Goal: Transaction & Acquisition: Purchase product/service

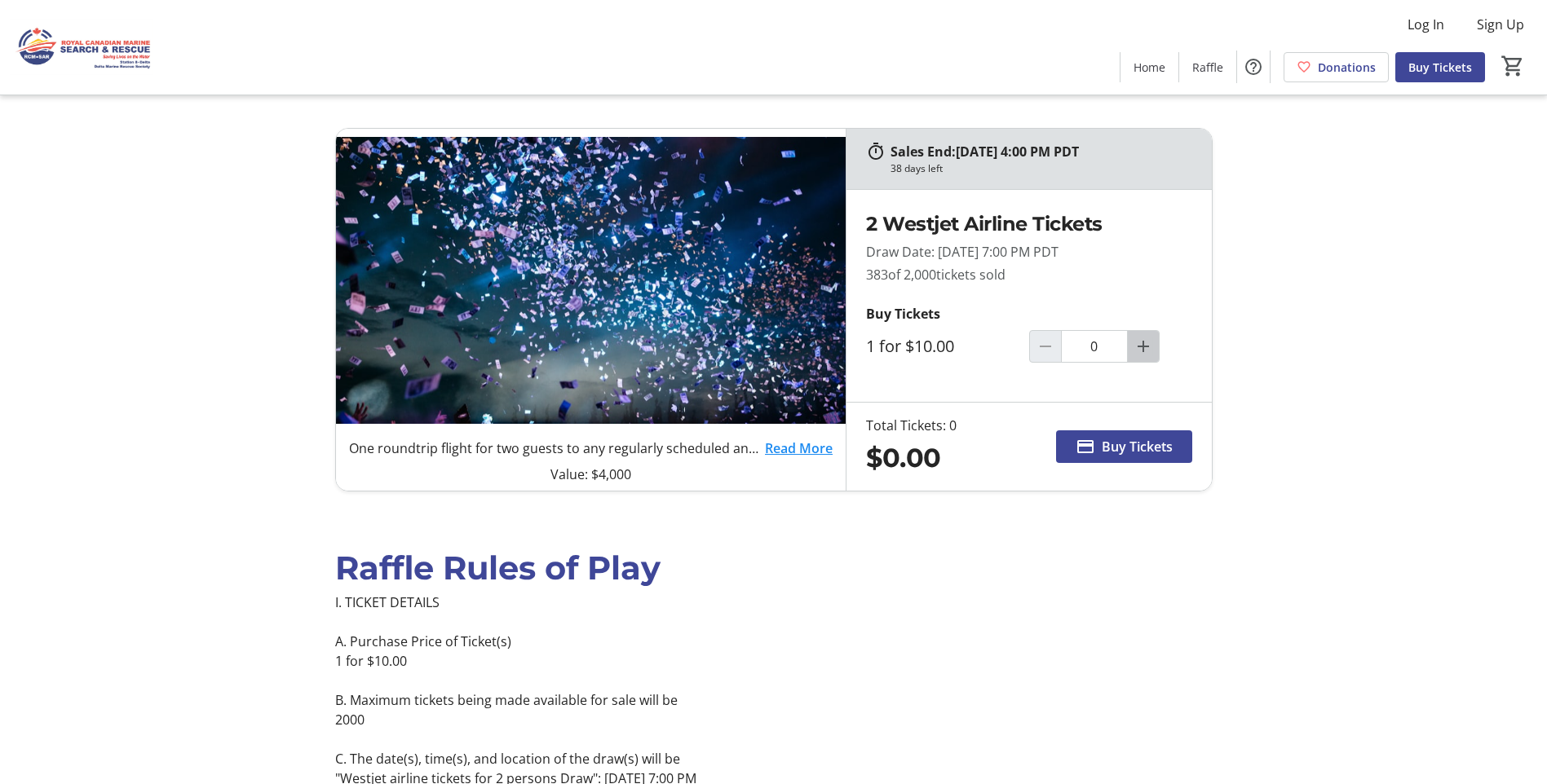
click at [1141, 345] on mat-icon "Increment by one" at bounding box center [1143, 346] width 19 height 19
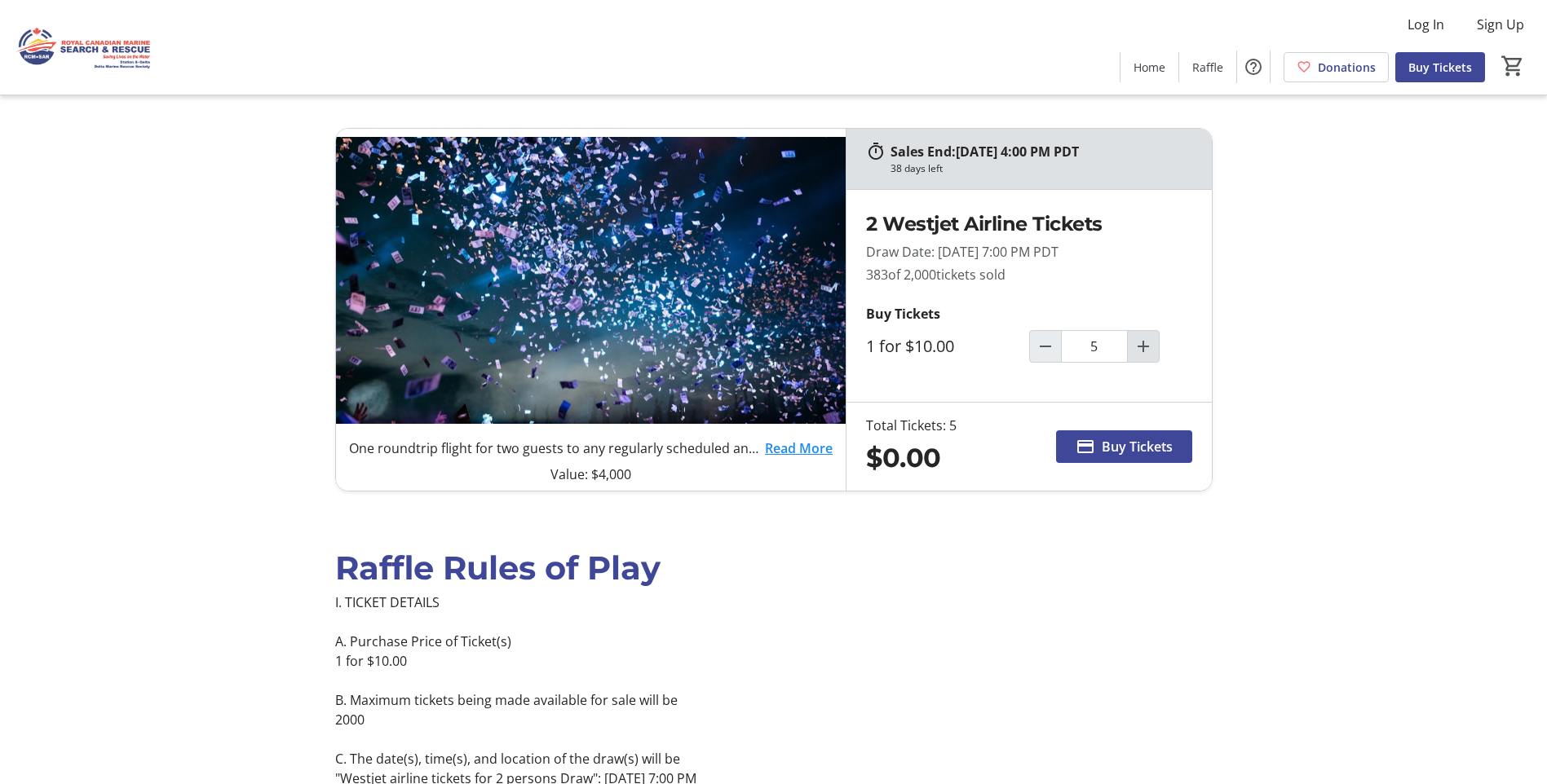
type input "5"
click at [1113, 445] on span "Buy Tickets" at bounding box center [1136, 447] width 71 height 19
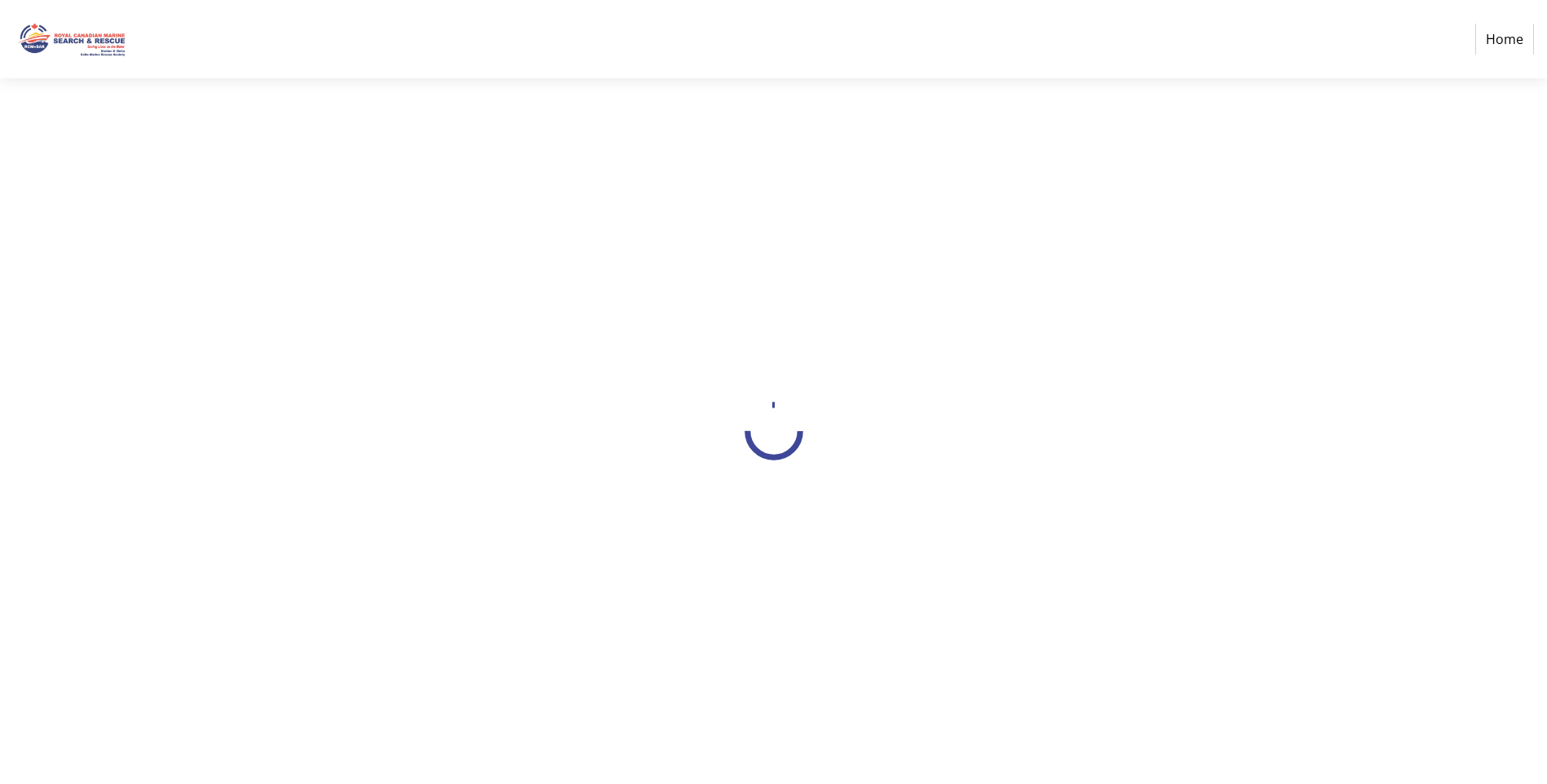
select select "CA"
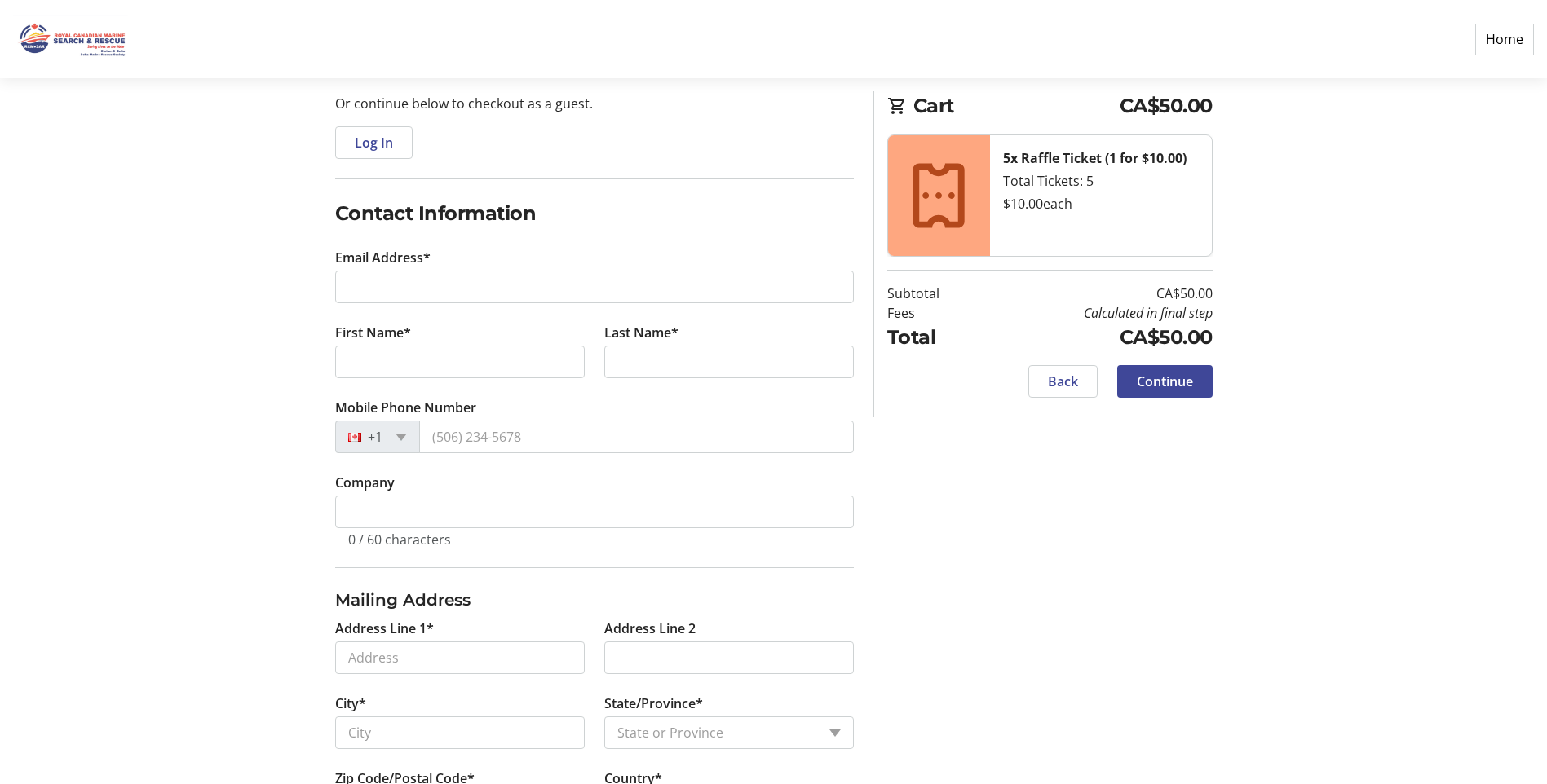
scroll to position [163, 0]
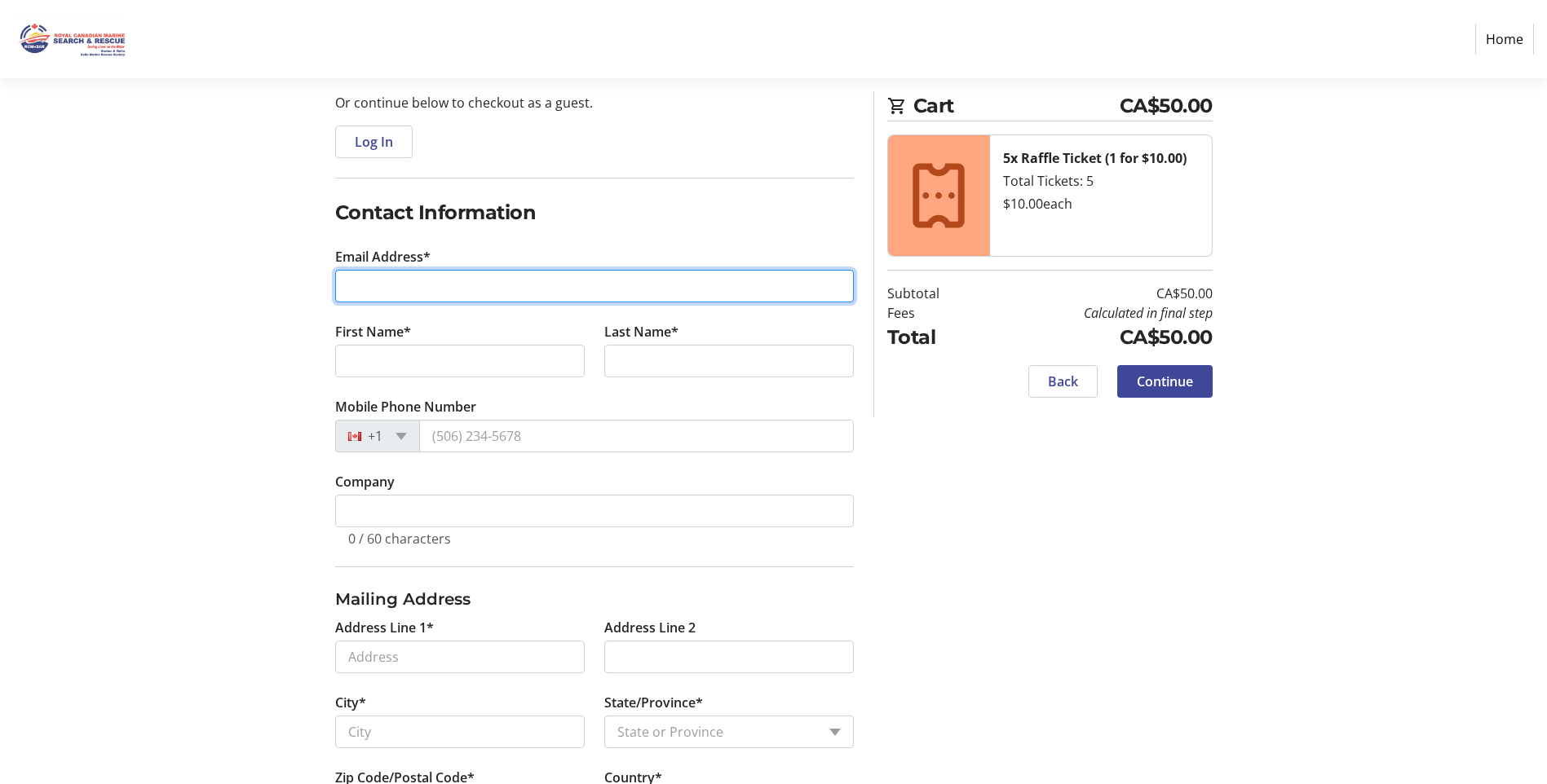
click at [396, 291] on input "Email Address*" at bounding box center [593, 286] width 518 height 33
type input "[EMAIL_ADDRESS][DOMAIN_NAME]"
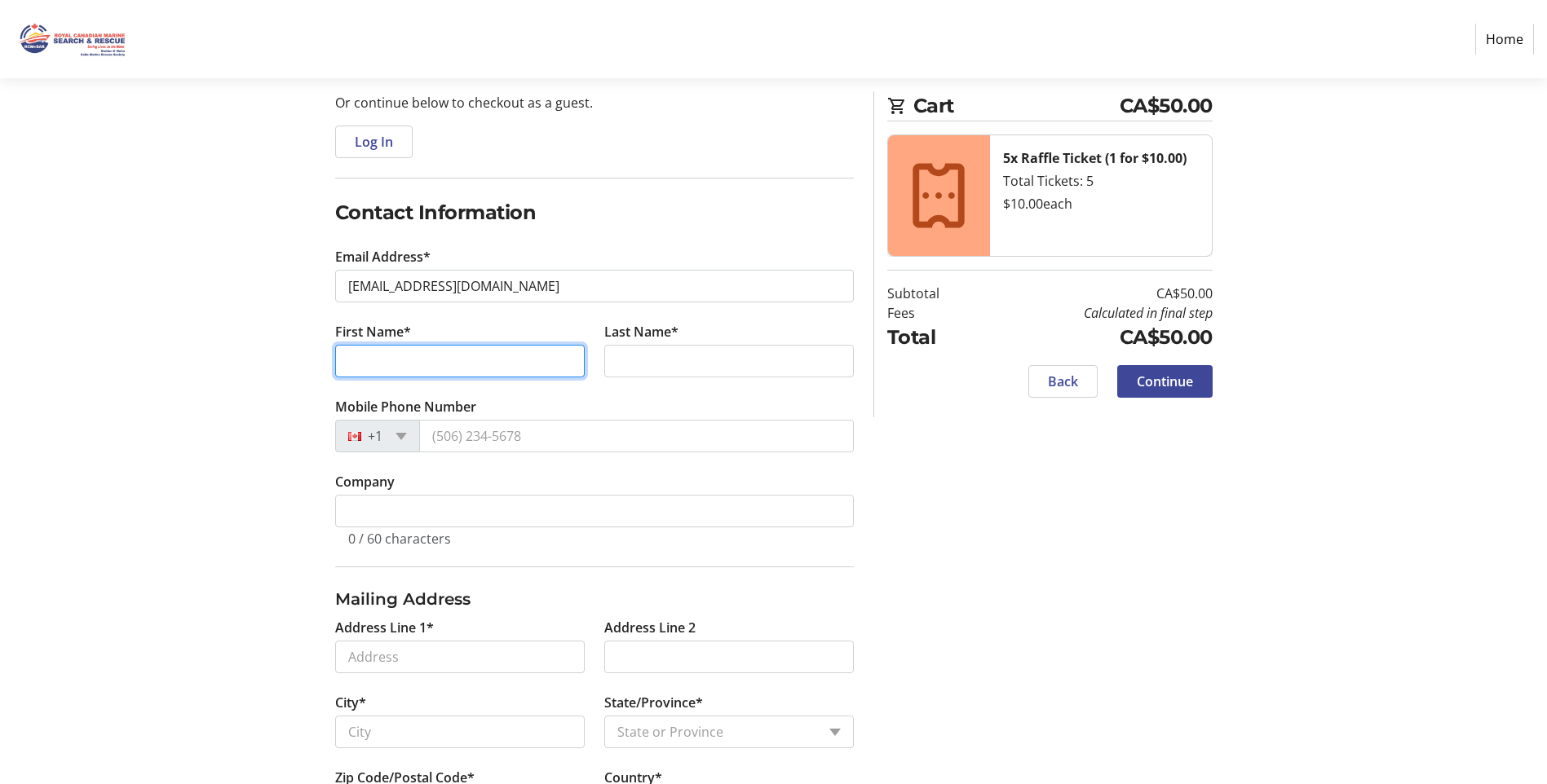
type input "[PERSON_NAME]"
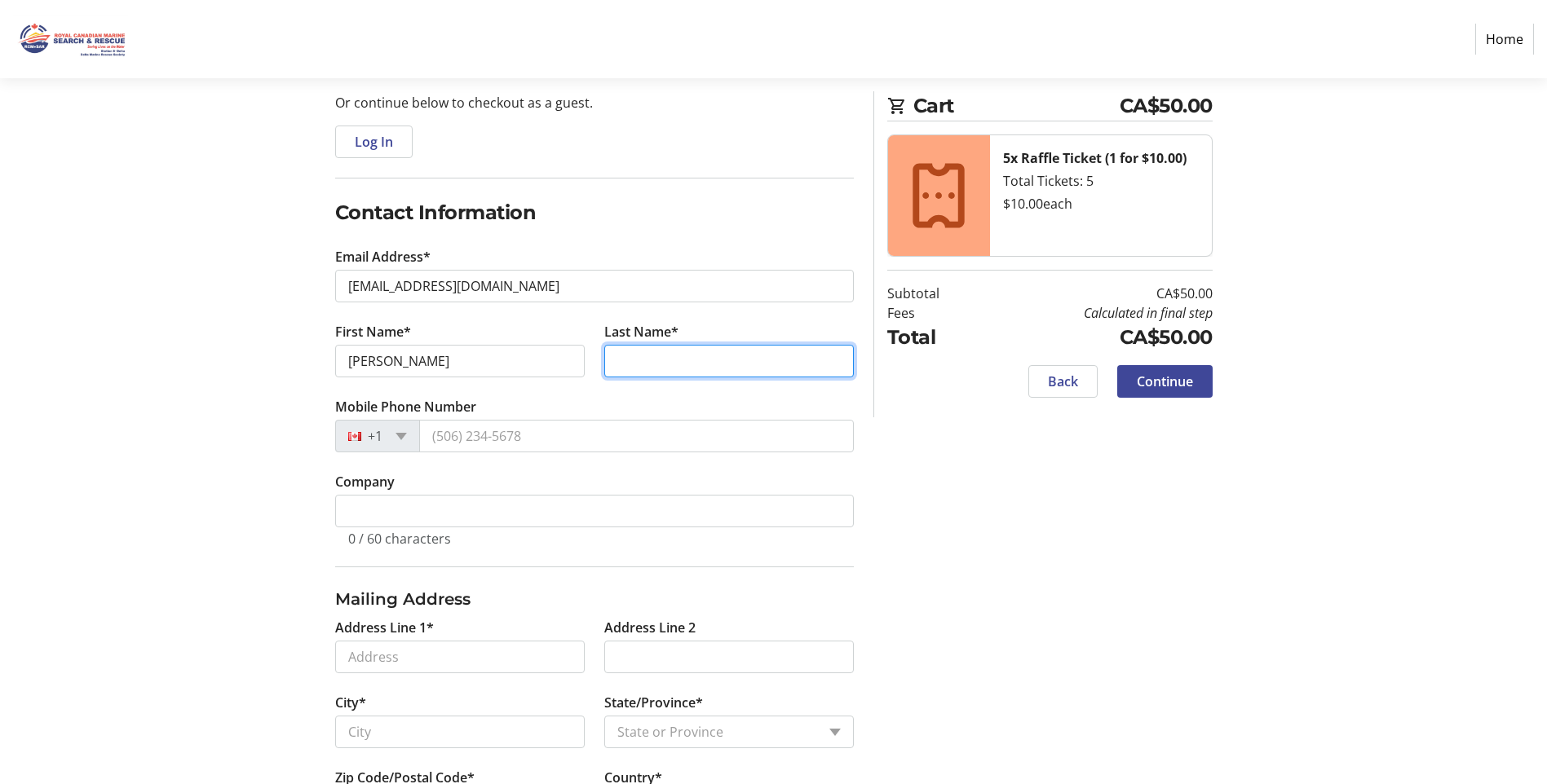
type input "[PERSON_NAME]"
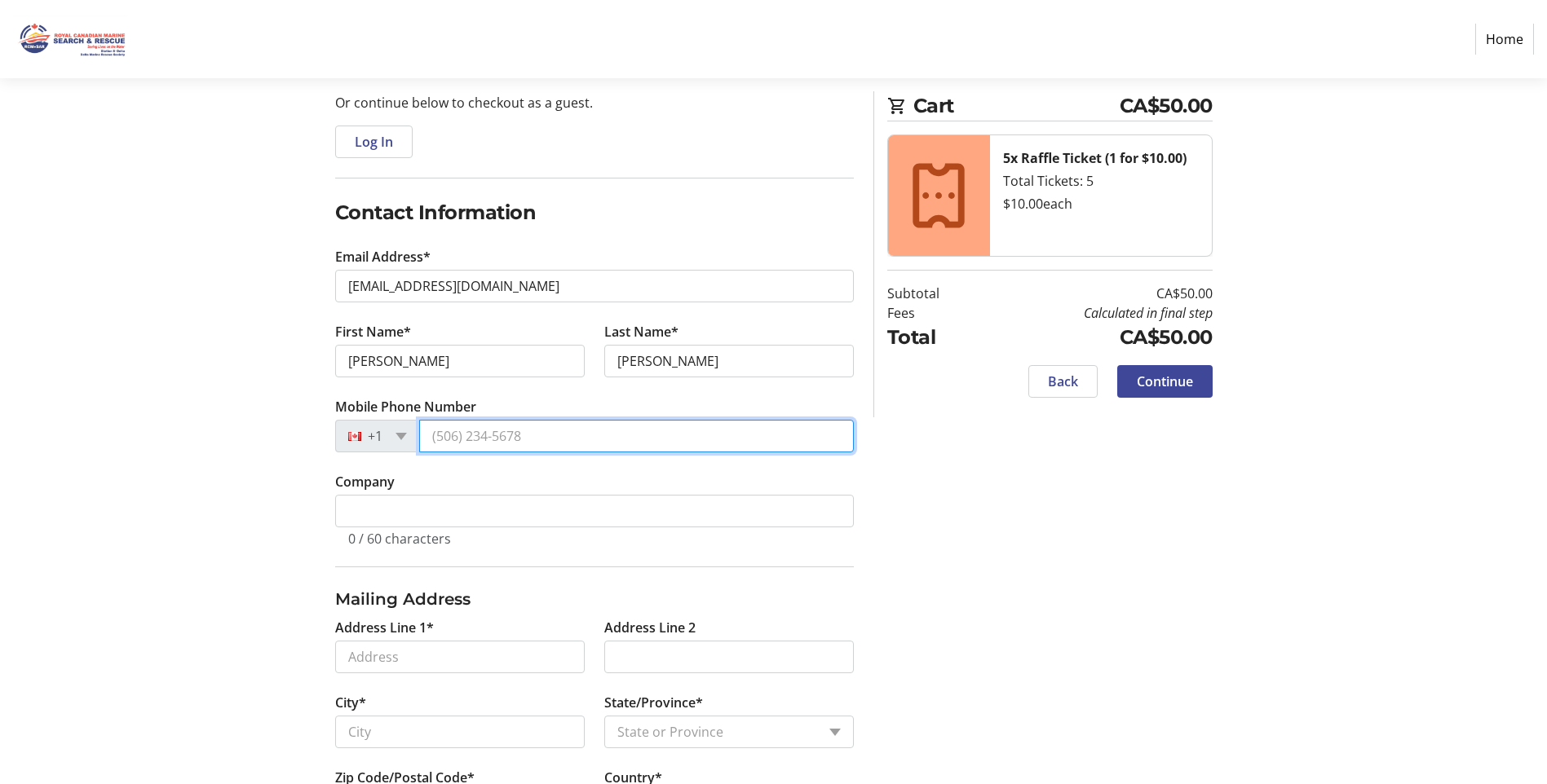
type input "[PHONE_NUMBER]"
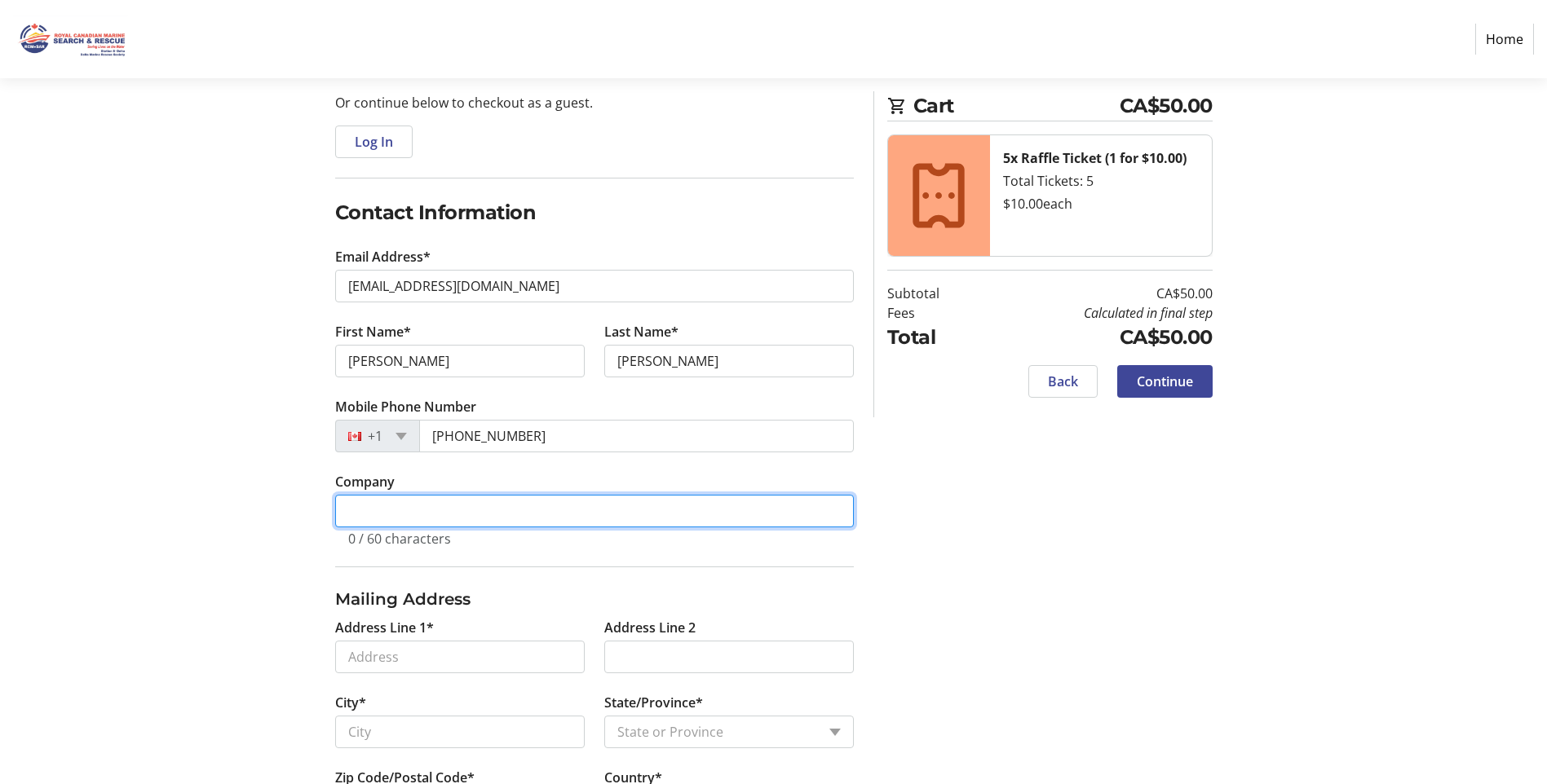
type input "Broadway Moving Ltd"
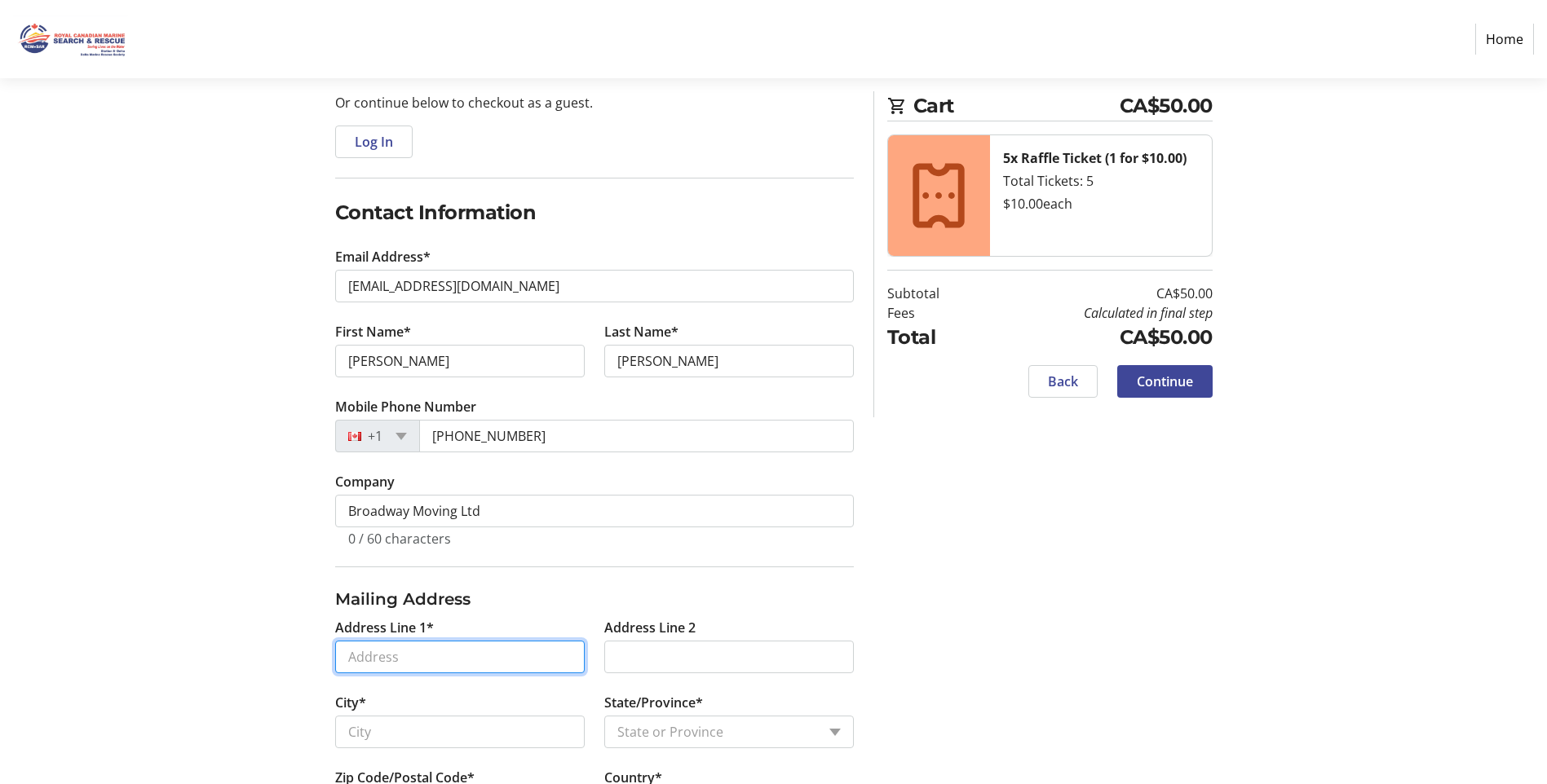
type input "[STREET_ADDRESS]"
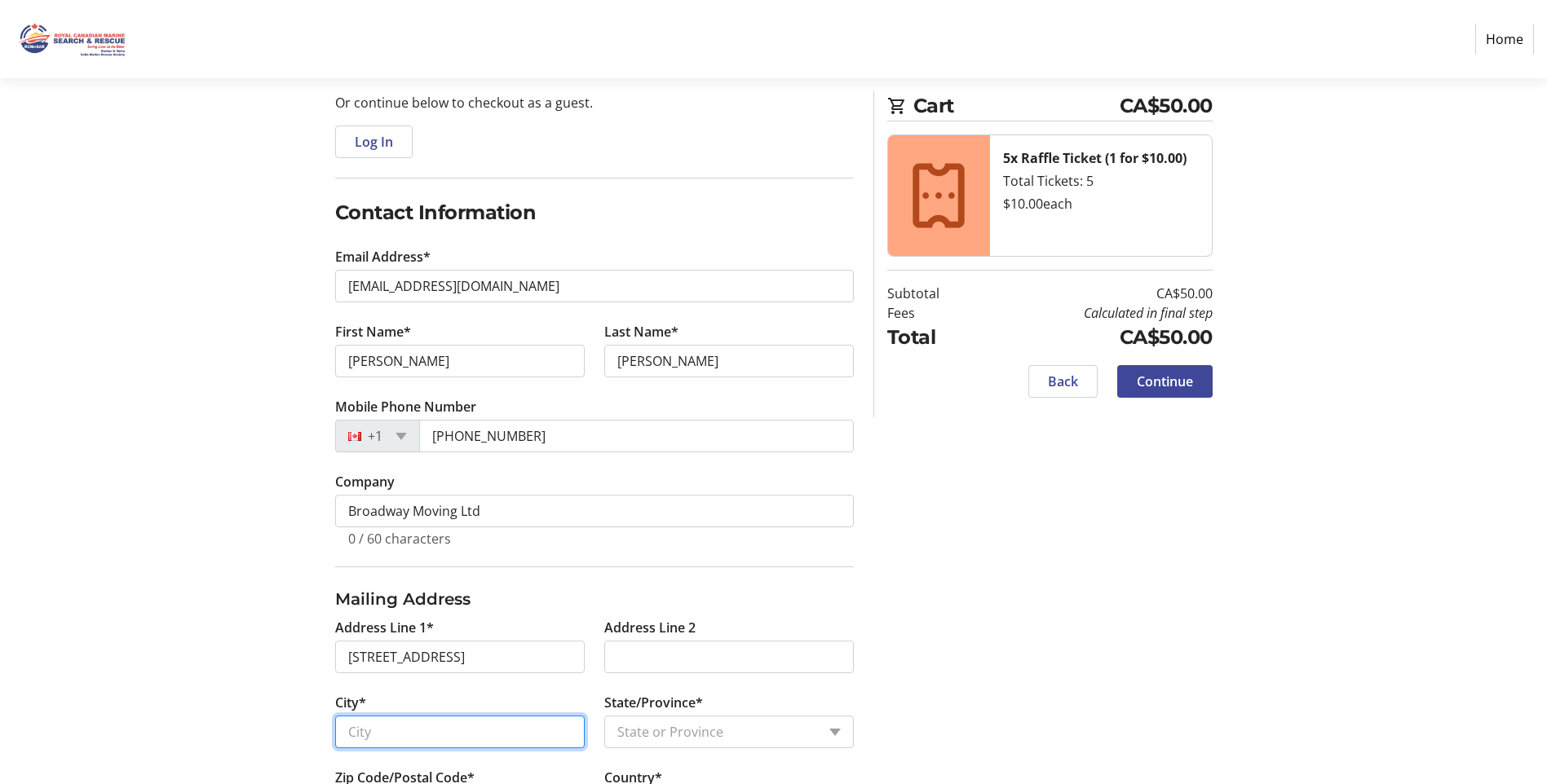
type input "[GEOGRAPHIC_DATA]"
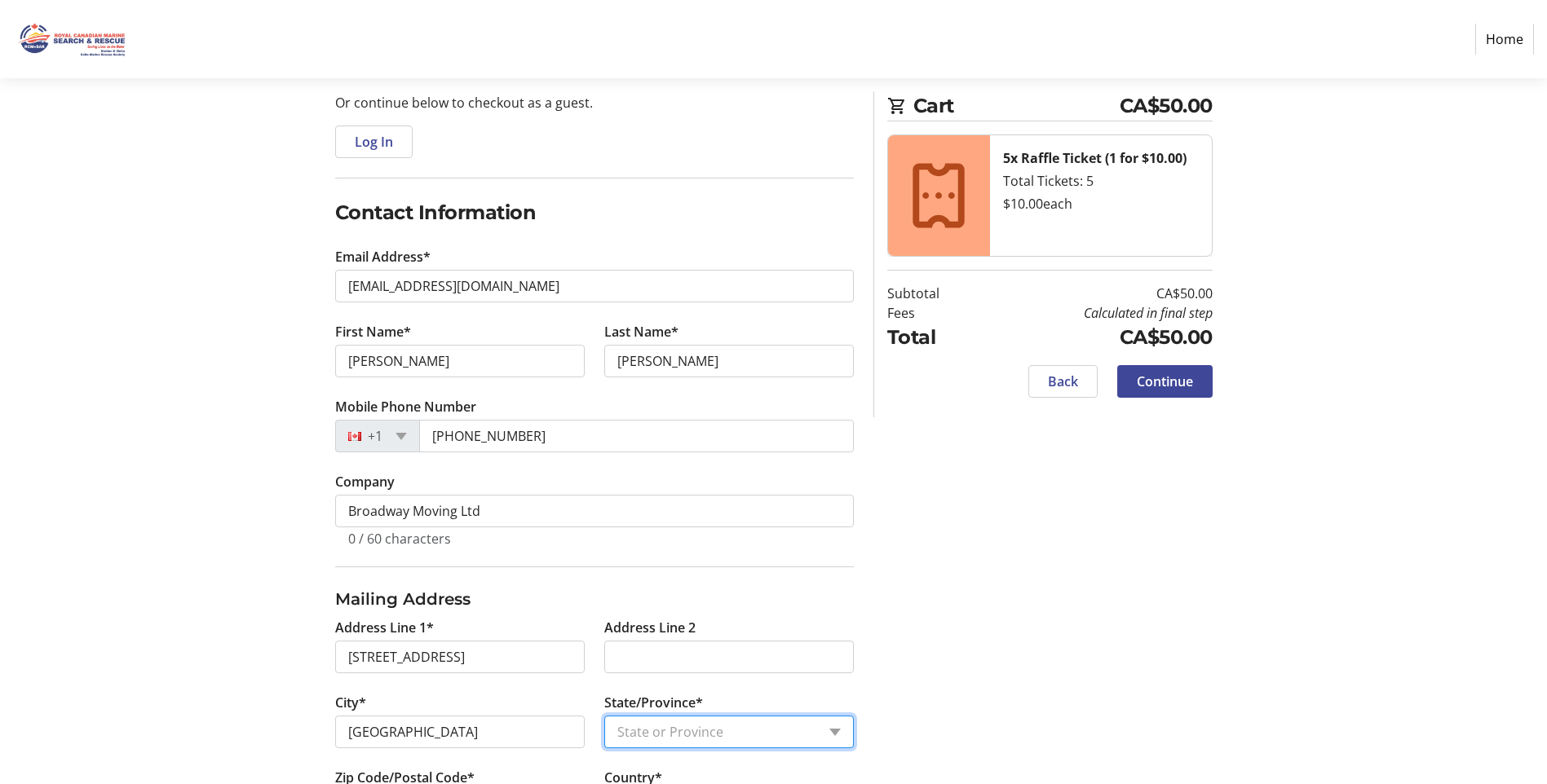
select select "BC"
type input "V5X 3Y1"
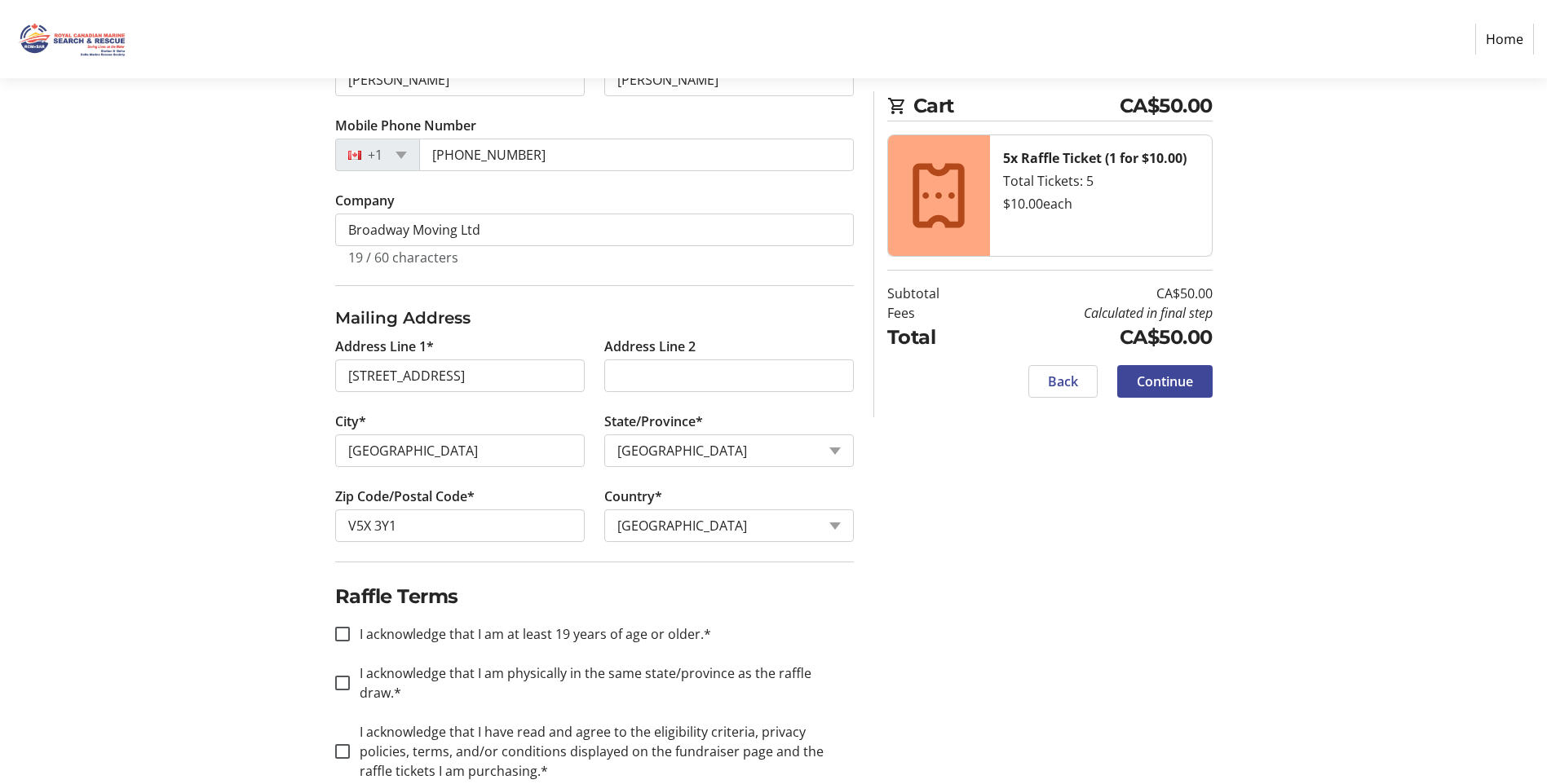
scroll to position [461, 0]
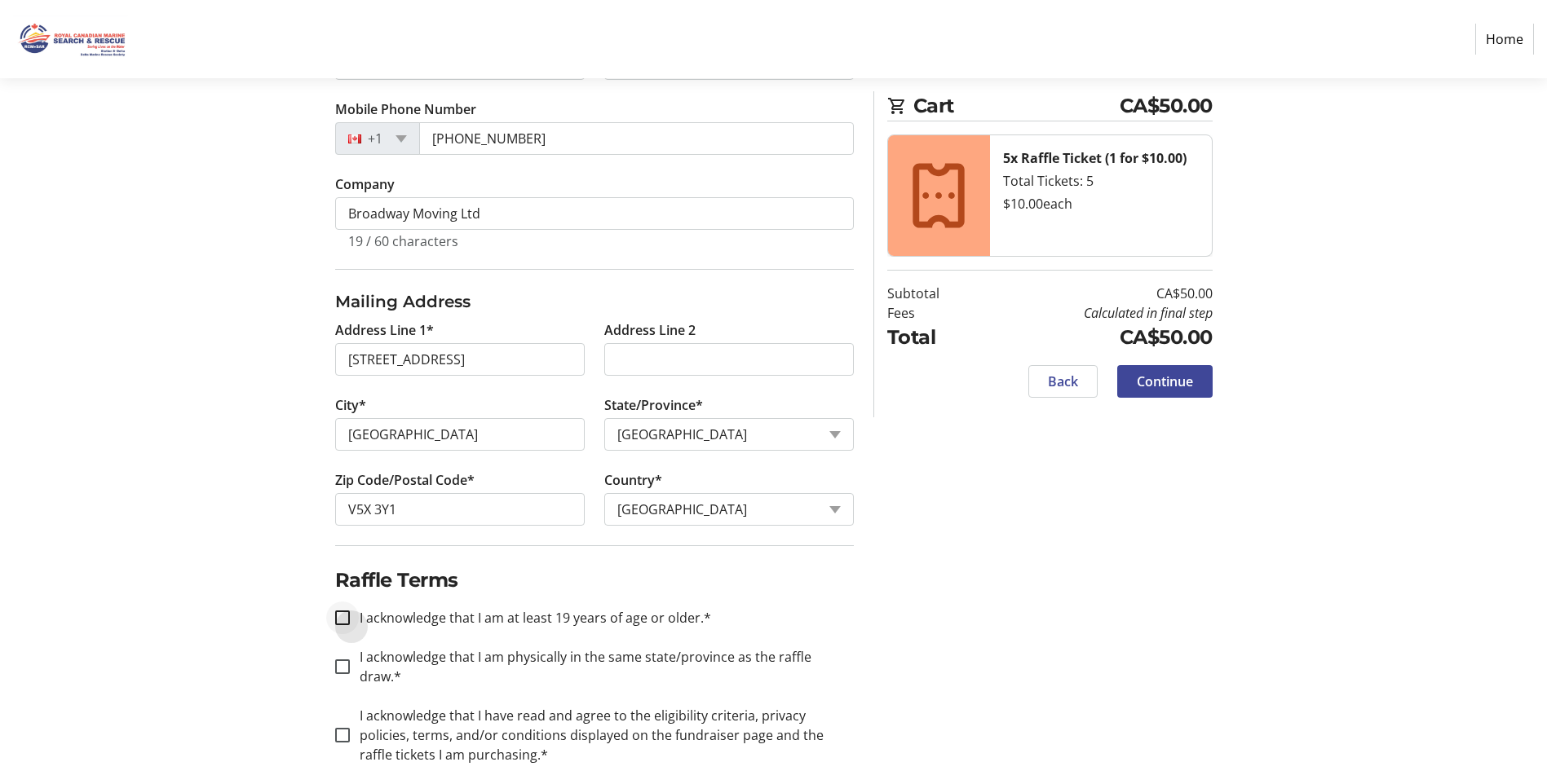
click at [345, 626] on div at bounding box center [343, 618] width 39 height 39
checkbox input "true"
click at [336, 660] on input "I acknowledge that I am physically in the same state/province as the raffle dra…" at bounding box center [342, 667] width 15 height 15
checkbox input "true"
click at [340, 723] on div at bounding box center [343, 735] width 39 height 39
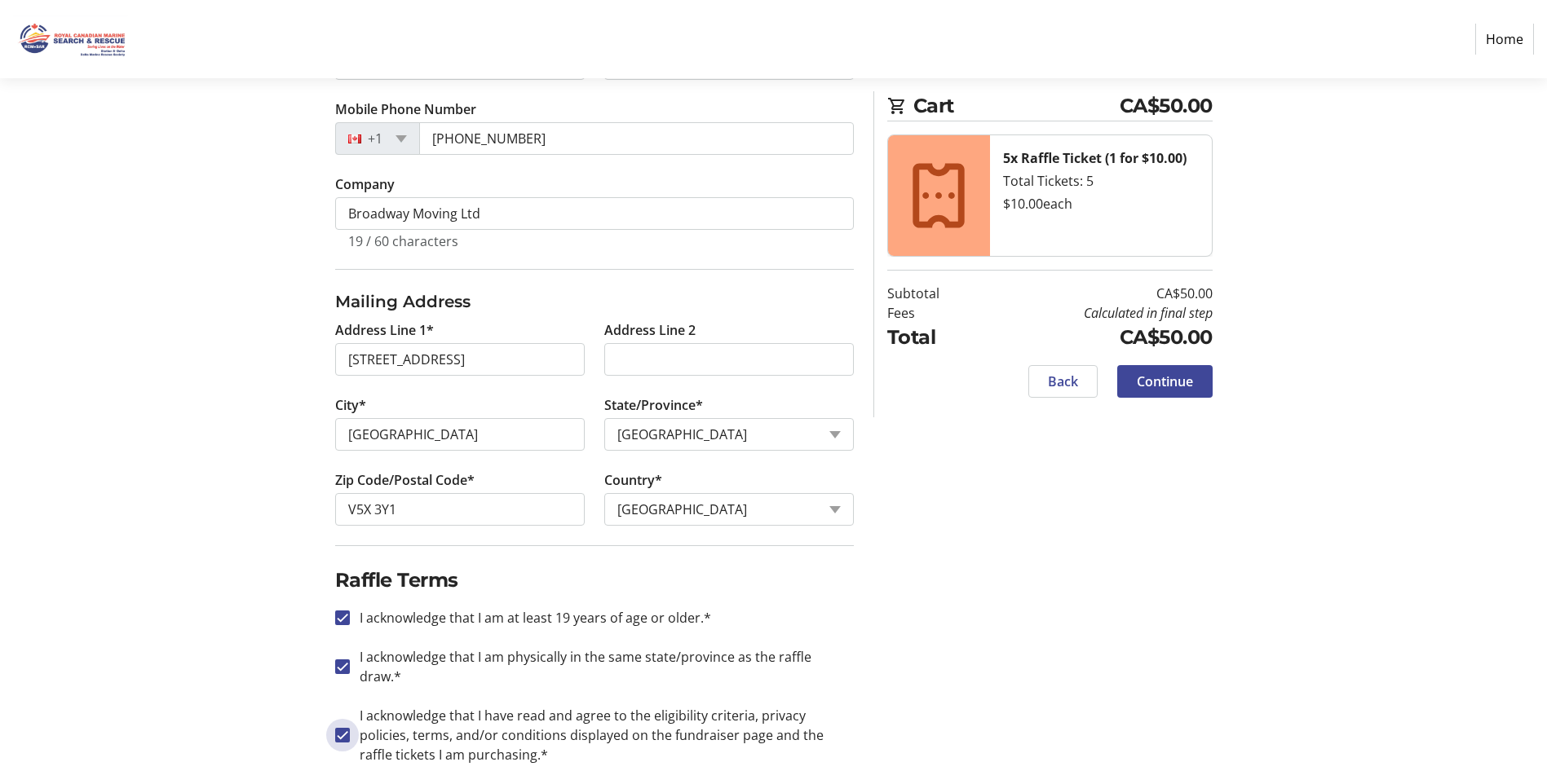
checkbox input "true"
click at [1164, 384] on span "Continue" at bounding box center [1165, 381] width 57 height 19
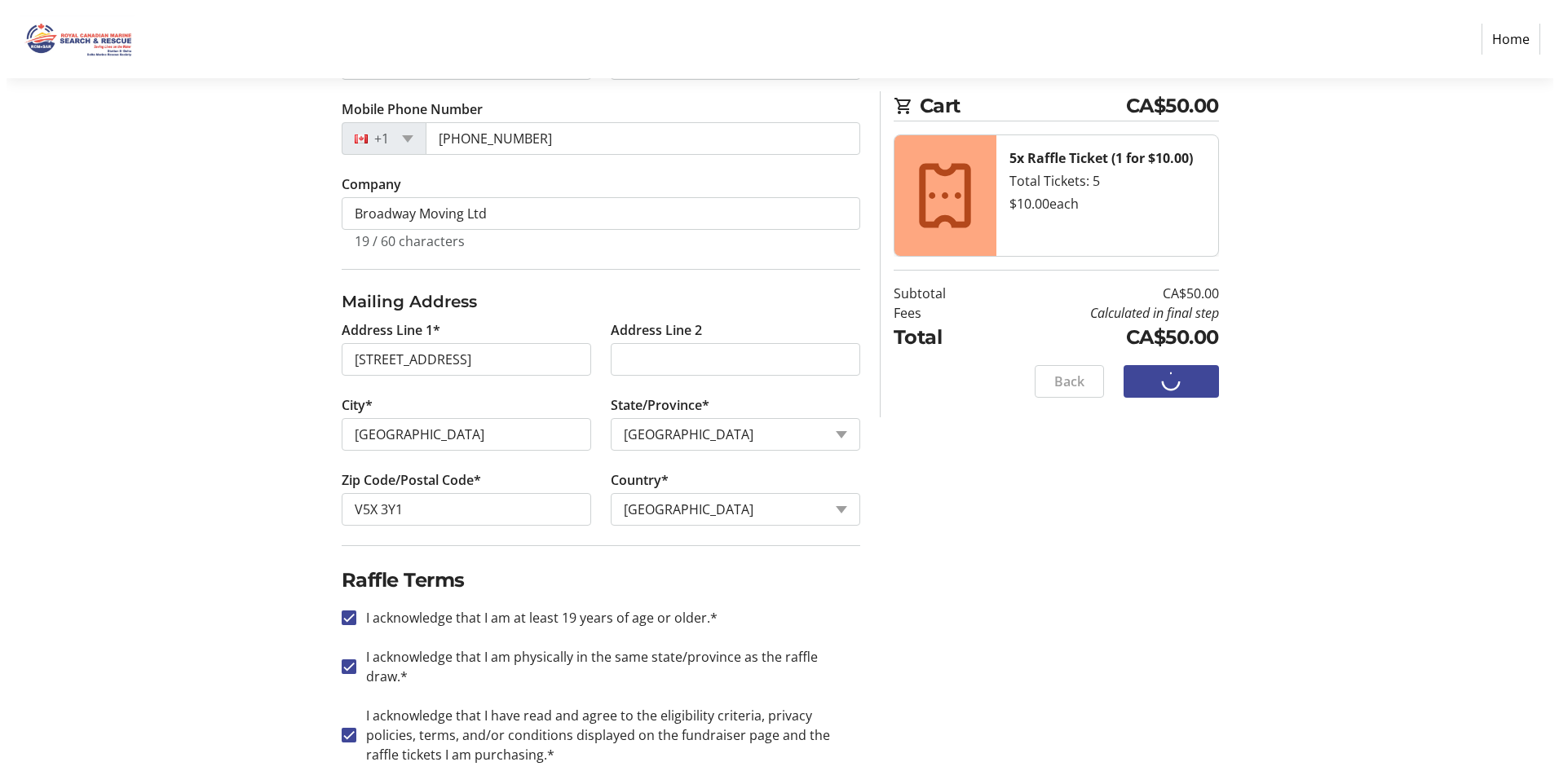
scroll to position [0, 0]
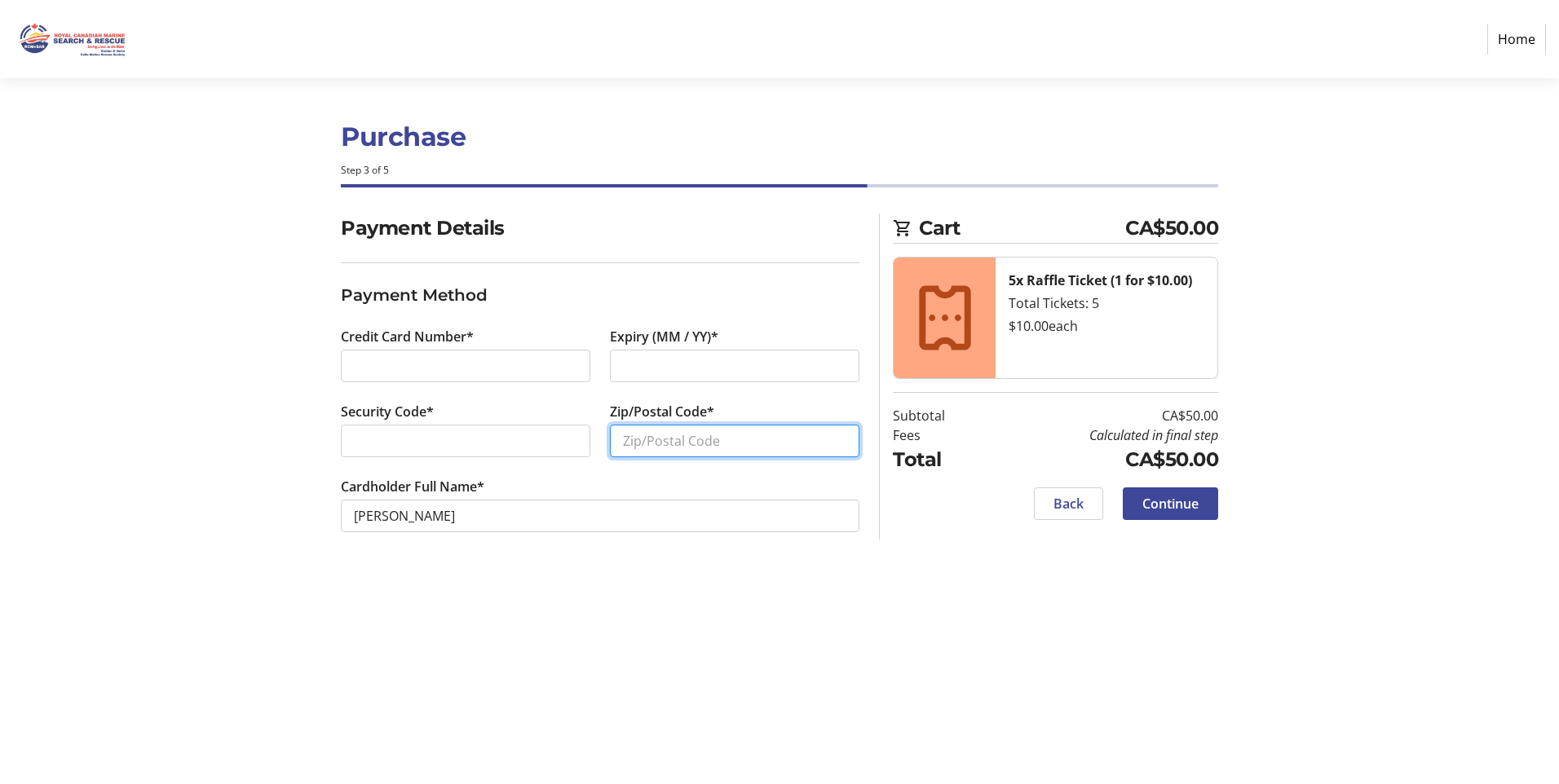
click at [710, 442] on input "Zip/Postal Code*" at bounding box center [735, 441] width 250 height 33
type input "v5x3y1"
click at [1183, 502] on span "Continue" at bounding box center [1171, 504] width 57 height 19
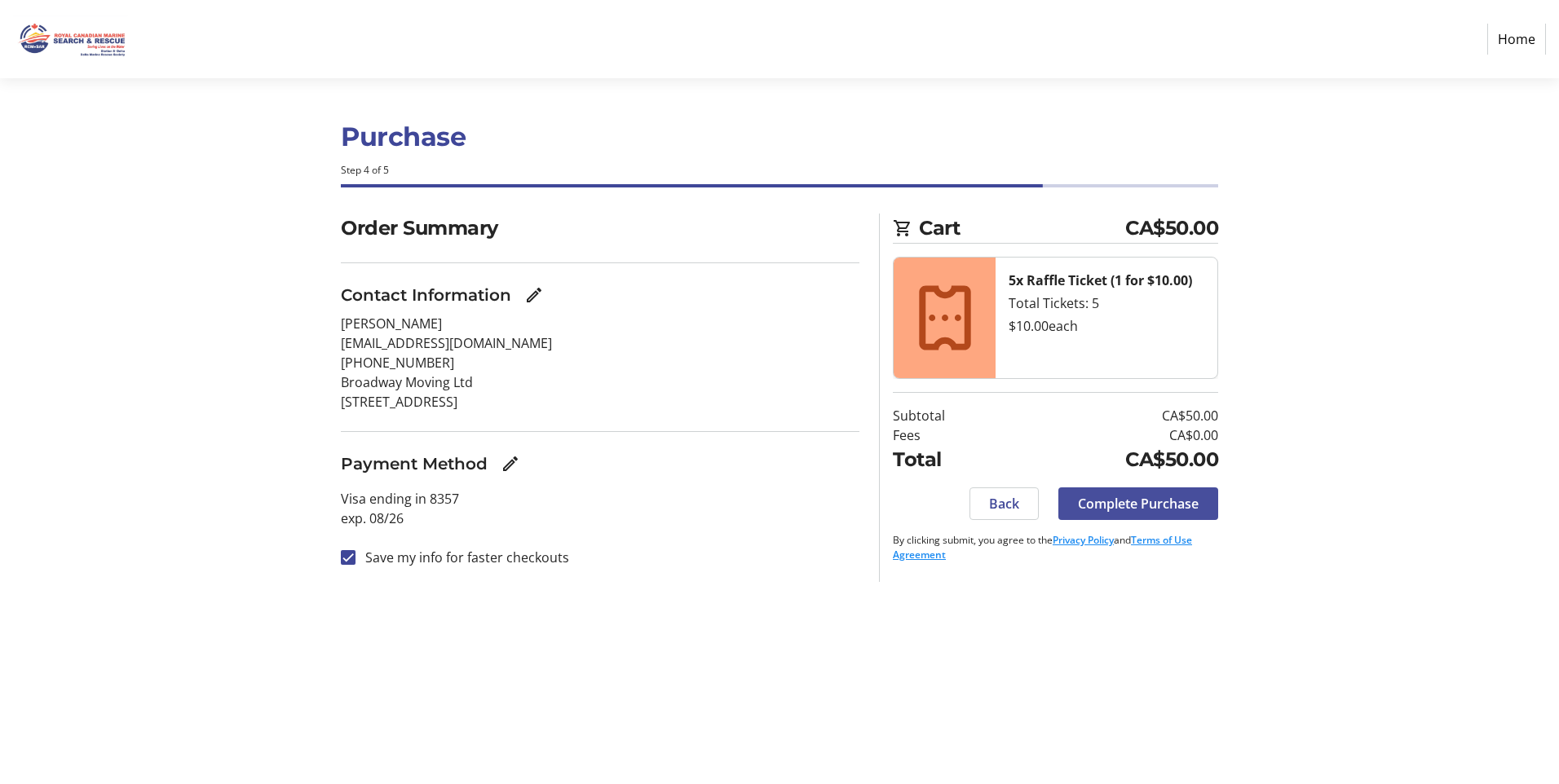
click at [1102, 508] on span "Complete Purchase" at bounding box center [1139, 504] width 121 height 19
